Goal: Task Accomplishment & Management: Use online tool/utility

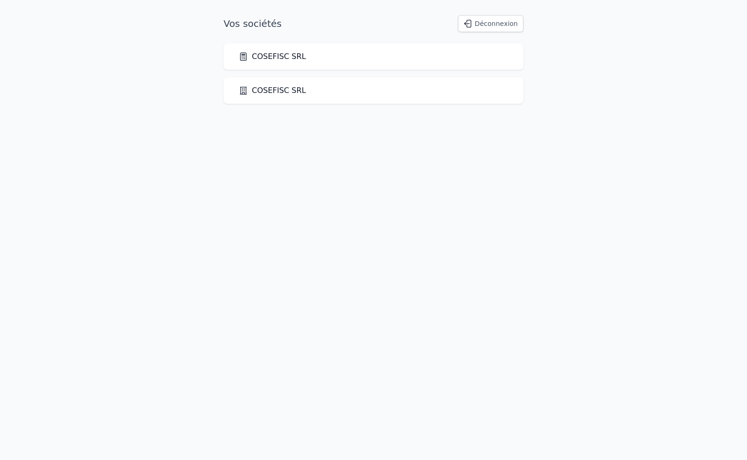
click at [260, 92] on link "COSEFISC SRL" at bounding box center [271, 90] width 67 height 11
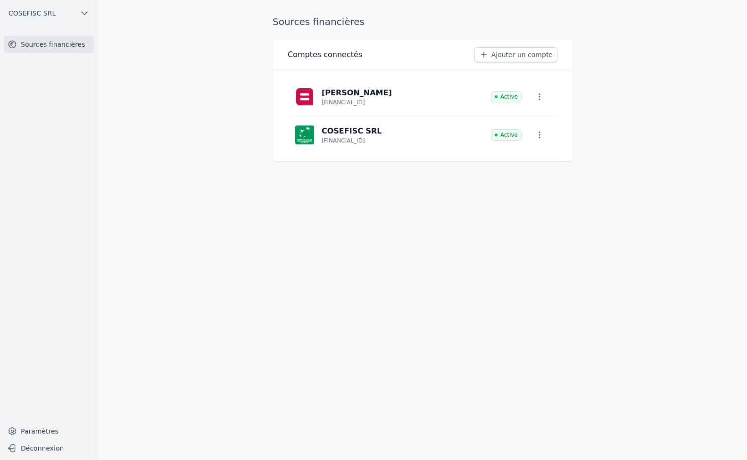
click at [308, 99] on img at bounding box center [304, 96] width 19 height 19
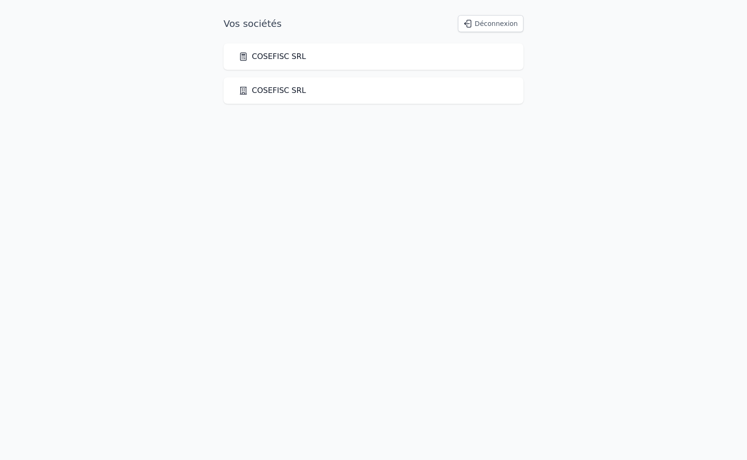
click at [262, 94] on link "COSEFISC SRL" at bounding box center [271, 90] width 67 height 11
click at [262, 94] on div "Chargement en cours..." at bounding box center [373, 230] width 747 height 460
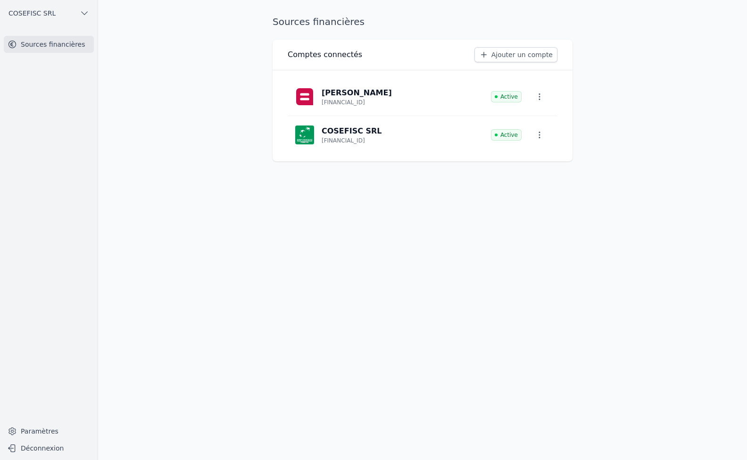
click at [37, 43] on link "Sources financières" at bounding box center [49, 44] width 90 height 17
click at [31, 7] on button "COSEFISC SRL" at bounding box center [49, 13] width 90 height 15
click at [54, 28] on link "COSEFISC SRL" at bounding box center [63, 34] width 72 height 19
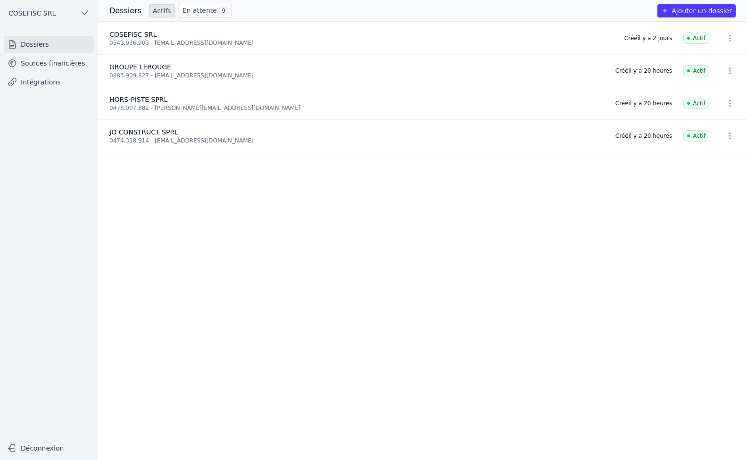
click at [35, 80] on link "Intégrations" at bounding box center [49, 82] width 90 height 17
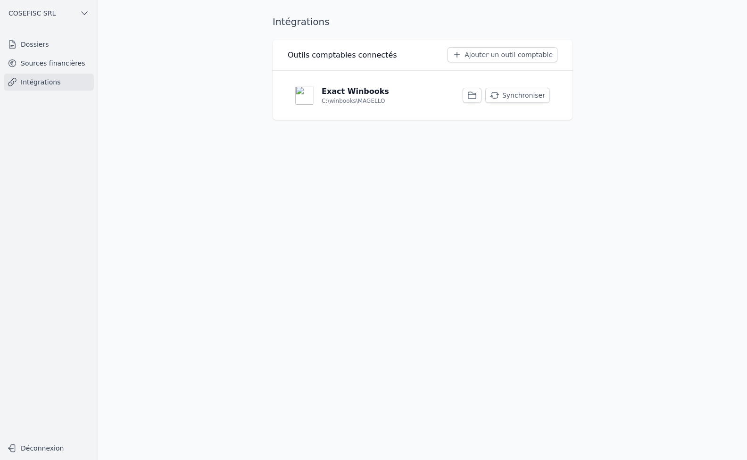
click at [534, 98] on button "Synchroniser" at bounding box center [517, 95] width 65 height 15
click at [477, 94] on icon "button" at bounding box center [471, 94] width 9 height 9
click at [477, 96] on icon "button" at bounding box center [471, 94] width 9 height 9
click at [325, 98] on p "C:\winbooks\MAGELLO" at bounding box center [352, 101] width 63 height 8
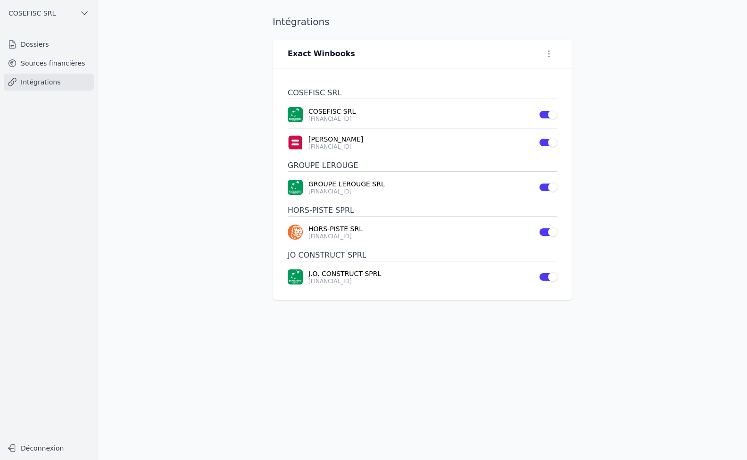
click at [313, 111] on p "COSEFISC SRL" at bounding box center [420, 111] width 224 height 9
